Goal: Book appointment/travel/reservation

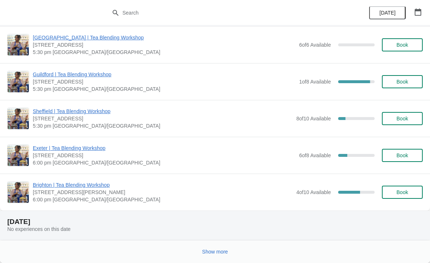
scroll to position [727, 0]
click at [222, 249] on span "Show more" at bounding box center [215, 251] width 26 height 6
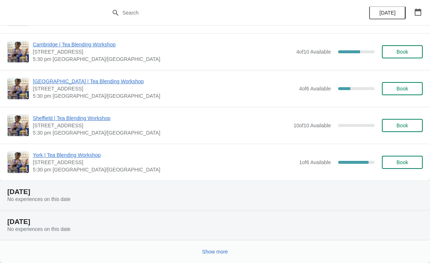
scroll to position [1642, 0]
click at [230, 252] on button "Show more" at bounding box center [215, 251] width 32 height 13
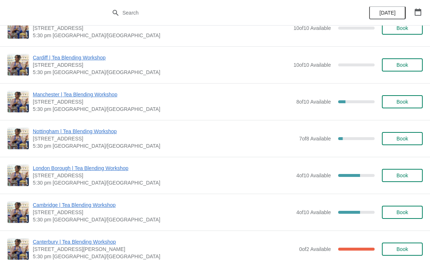
scroll to position [2368, 0]
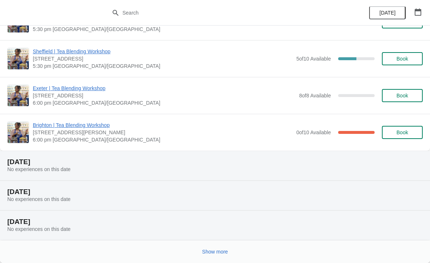
click at [223, 252] on span "Show more" at bounding box center [215, 251] width 26 height 6
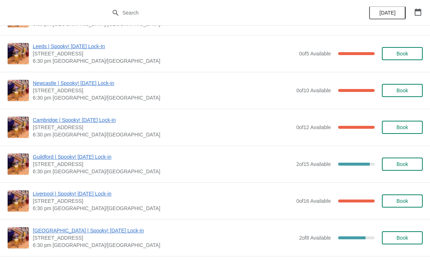
scroll to position [3481, 0]
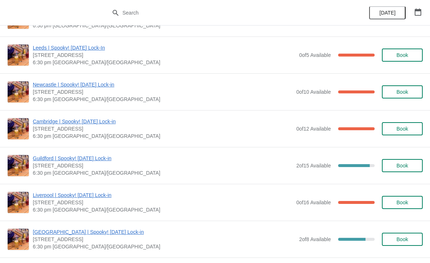
click at [401, 129] on span "Book" at bounding box center [402, 129] width 12 height 6
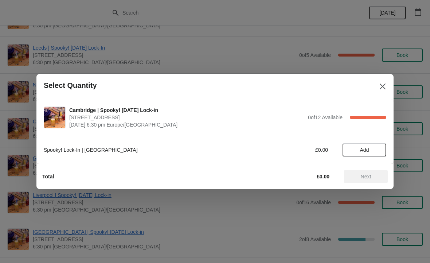
click at [363, 156] on button "Add" at bounding box center [364, 149] width 44 height 13
click at [377, 152] on icon at bounding box center [377, 150] width 8 height 8
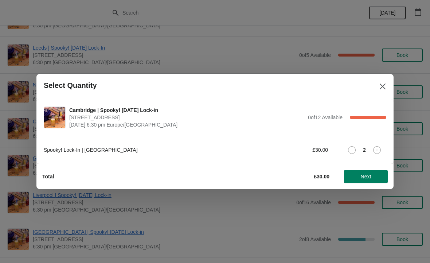
click at [368, 177] on span "Next" at bounding box center [366, 176] width 11 height 6
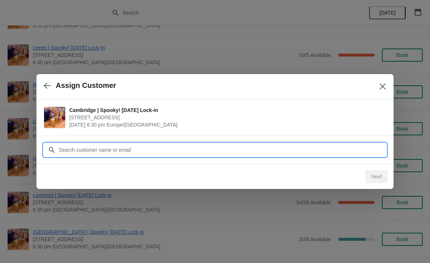
click at [238, 153] on input "Customer" at bounding box center [222, 149] width 328 height 13
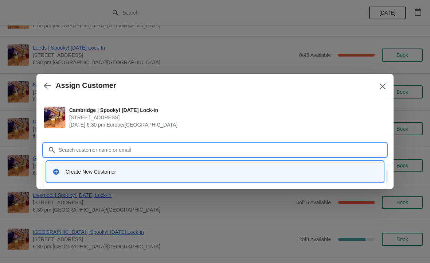
click at [105, 167] on div "Create New Customer" at bounding box center [215, 171] width 331 height 15
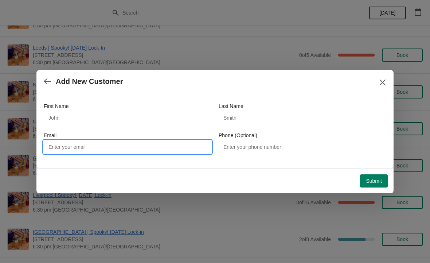
click at [99, 140] on input "Email" at bounding box center [128, 146] width 168 height 13
click at [99, 143] on input "Email" at bounding box center [128, 146] width 168 height 13
click at [74, 149] on input "Email" at bounding box center [128, 146] width 168 height 13
click at [75, 149] on input "Email" at bounding box center [128, 146] width 168 height 13
paste input "[EMAIL_ADDRESS][DOMAIN_NAME]"
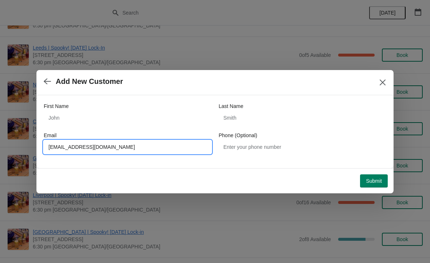
type input "[EMAIL_ADDRESS][DOMAIN_NAME]"
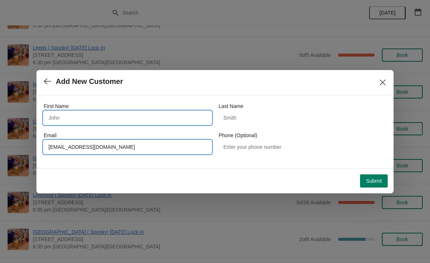
click at [139, 114] on input "First Name" at bounding box center [128, 117] width 168 height 13
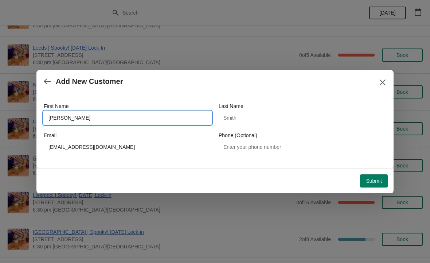
type input "[PERSON_NAME]"
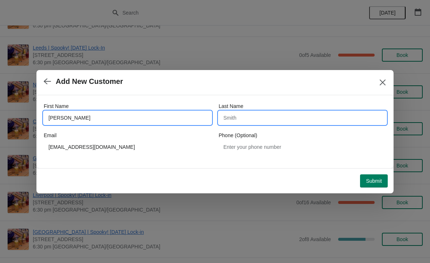
click at [283, 117] on input "Last Name" at bounding box center [302, 117] width 168 height 13
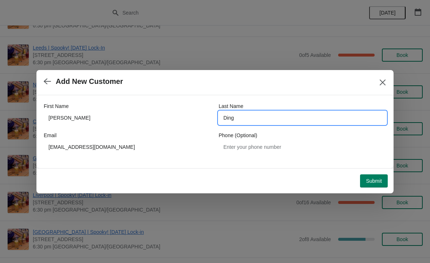
type input "Ding"
click at [375, 181] on span "Submit" at bounding box center [374, 181] width 16 height 6
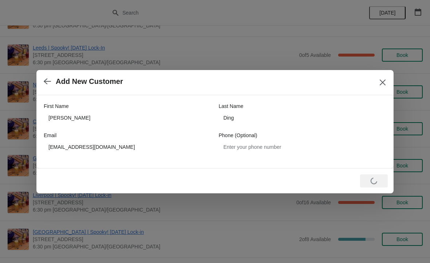
click at [379, 80] on icon "Close" at bounding box center [382, 82] width 7 height 7
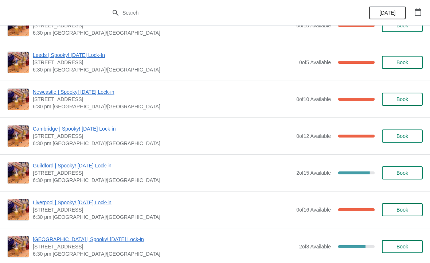
scroll to position [3462, 0]
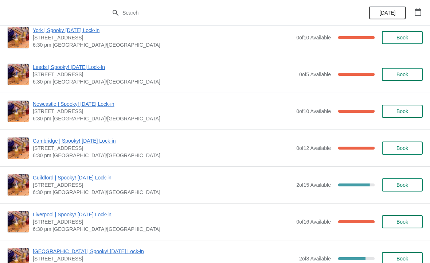
click at [405, 151] on button "Book" at bounding box center [402, 147] width 41 height 13
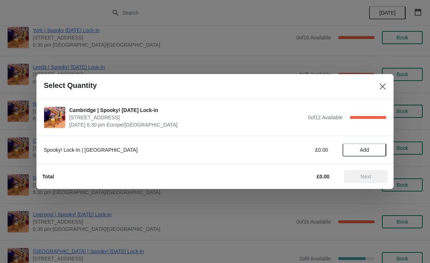
click at [370, 150] on span "Add" at bounding box center [364, 150] width 31 height 6
click at [375, 150] on icon at bounding box center [377, 150] width 8 height 8
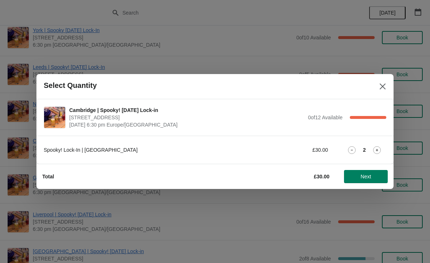
click at [371, 174] on span "Next" at bounding box center [366, 176] width 11 height 6
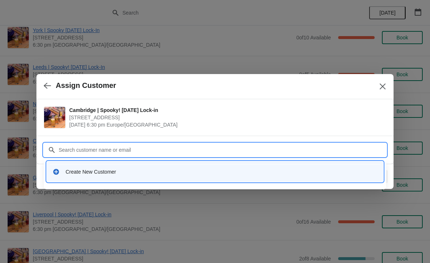
click at [126, 174] on div "Create New Customer" at bounding box center [222, 171] width 312 height 7
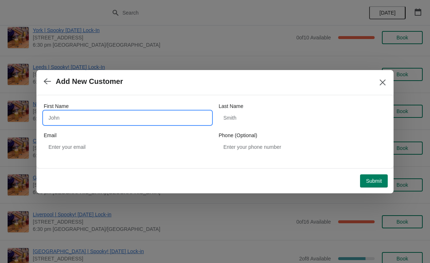
click at [131, 119] on input "First Name" at bounding box center [128, 117] width 168 height 13
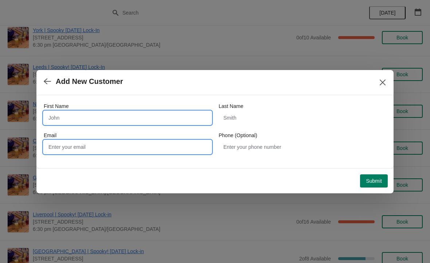
click at [151, 150] on input "Email" at bounding box center [128, 146] width 168 height 13
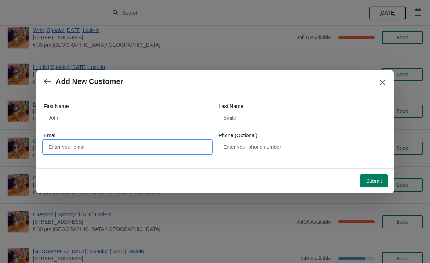
click at [118, 149] on input "Email" at bounding box center [128, 146] width 168 height 13
click at [117, 149] on input "Email" at bounding box center [128, 146] width 168 height 13
paste input "[EMAIL_ADDRESS][DOMAIN_NAME]"
type input "[EMAIL_ADDRESS][DOMAIN_NAME]"
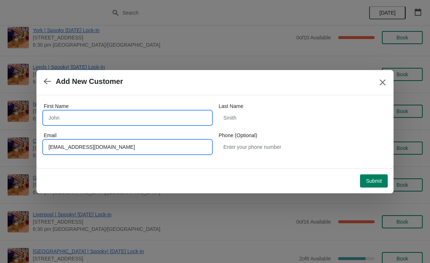
click at [105, 116] on input "First Name" at bounding box center [128, 117] width 168 height 13
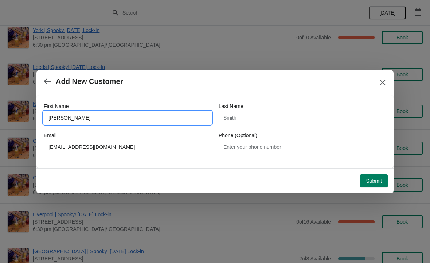
type input "[PERSON_NAME]"
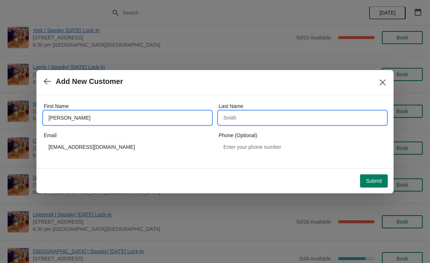
click at [280, 117] on input "Last Name" at bounding box center [302, 117] width 168 height 13
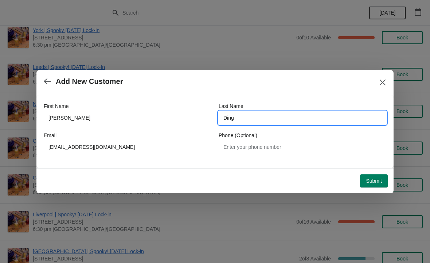
type input "Ding"
click at [374, 181] on span "Submit" at bounding box center [374, 181] width 16 height 6
